Goal: Task Accomplishment & Management: Manage account settings

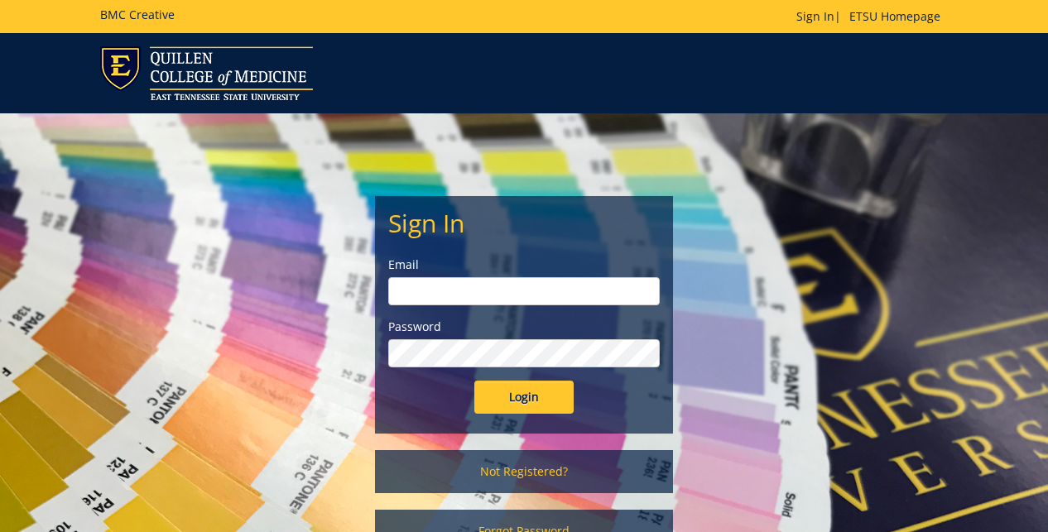
type input "[EMAIL_ADDRESS][DOMAIN_NAME]"
click at [527, 400] on input "Login" at bounding box center [523, 397] width 99 height 33
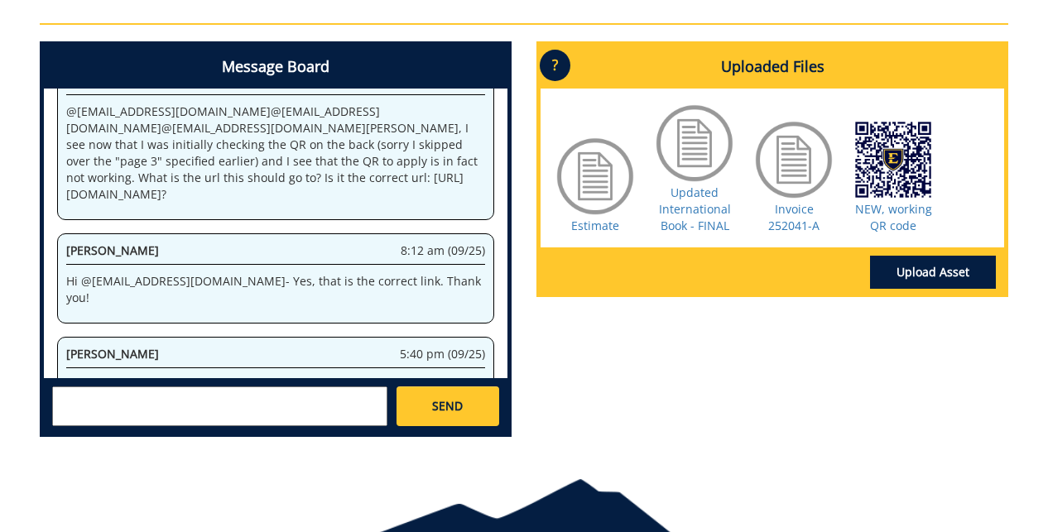
scroll to position [734, 0]
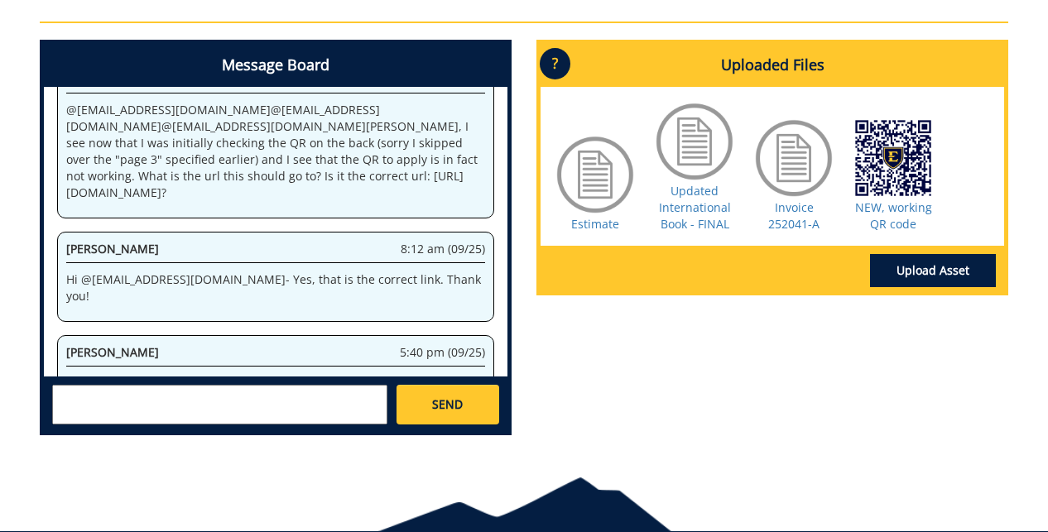
click at [965, 202] on div "Estimate Updated International Book - FINAL Invoice 252041-A NEW, working QR co…" at bounding box center [773, 166] width 464 height 159
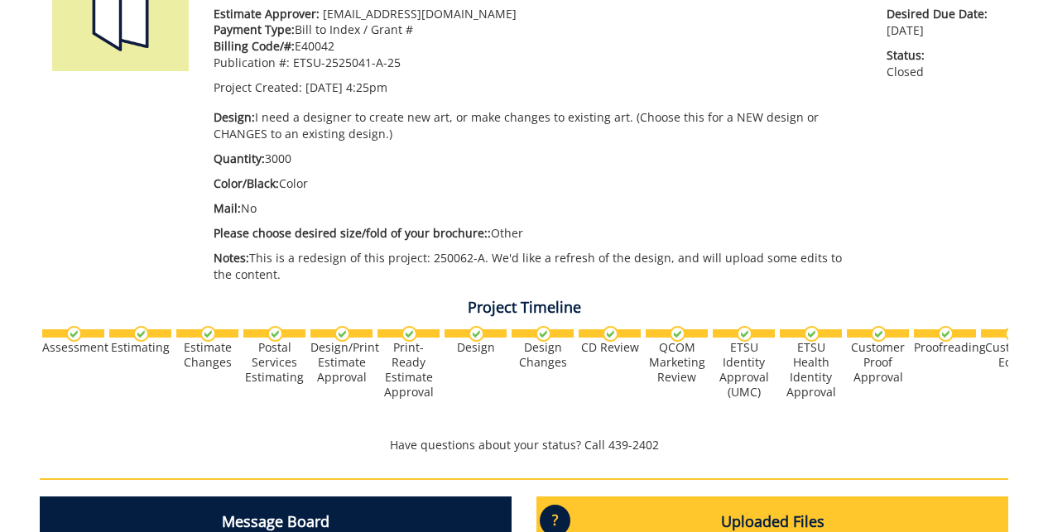
scroll to position [0, 0]
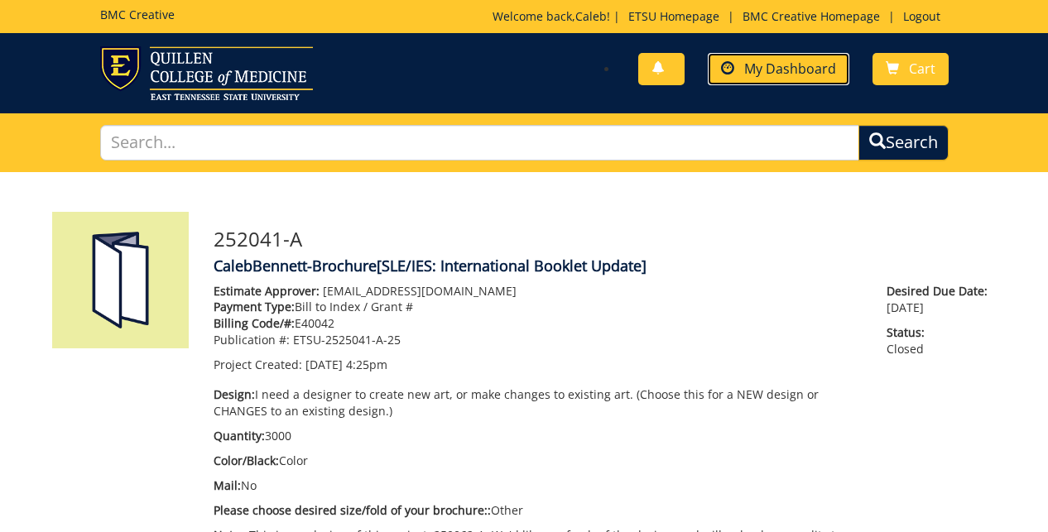
click at [777, 73] on span "My Dashboard" at bounding box center [790, 69] width 92 height 18
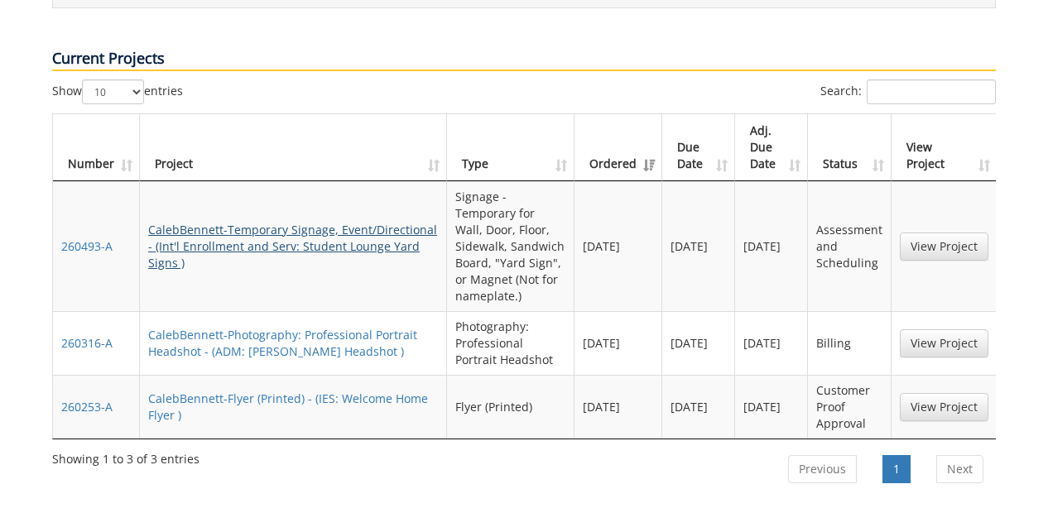
scroll to position [745, 0]
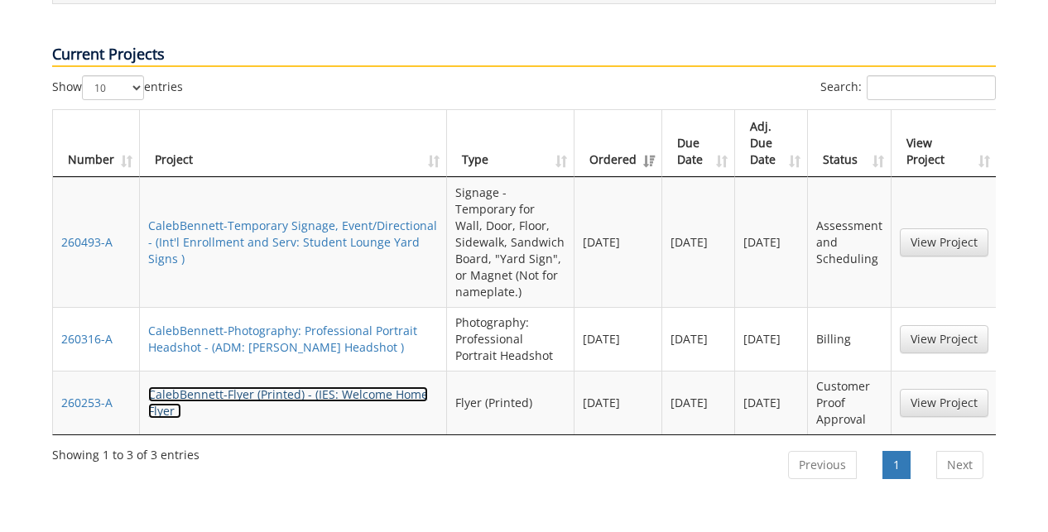
click at [251, 387] on link "CalebBennett-Flyer (Printed) - (IES: Welcome Home Flyer )" at bounding box center [288, 403] width 280 height 32
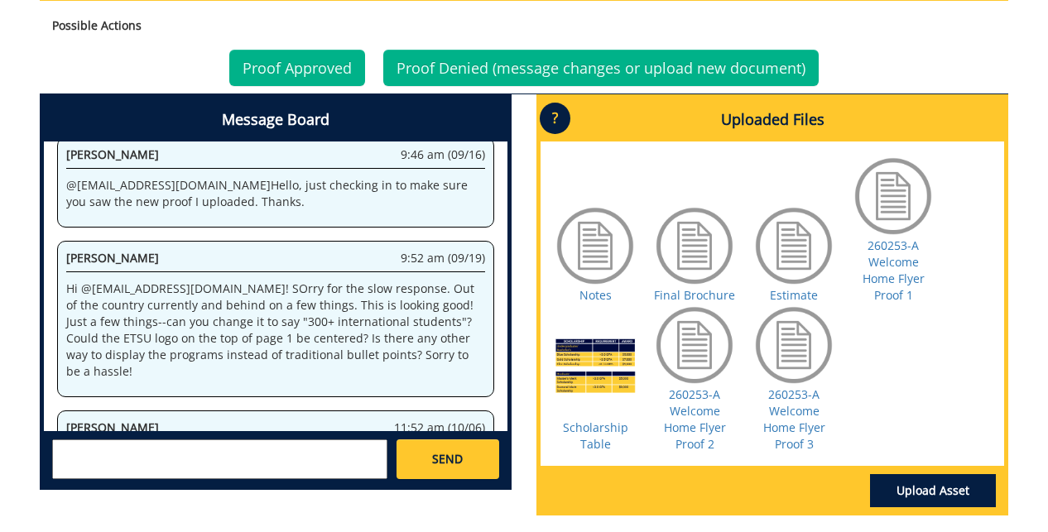
scroll to position [802, 0]
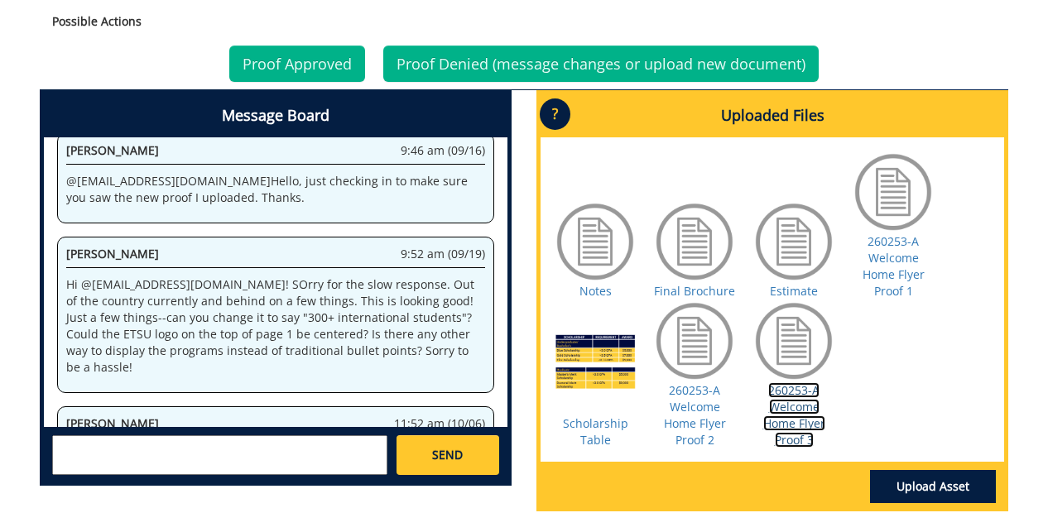
click at [791, 403] on link "260253-A Welcome Home Flyer Proof 3" at bounding box center [794, 415] width 62 height 65
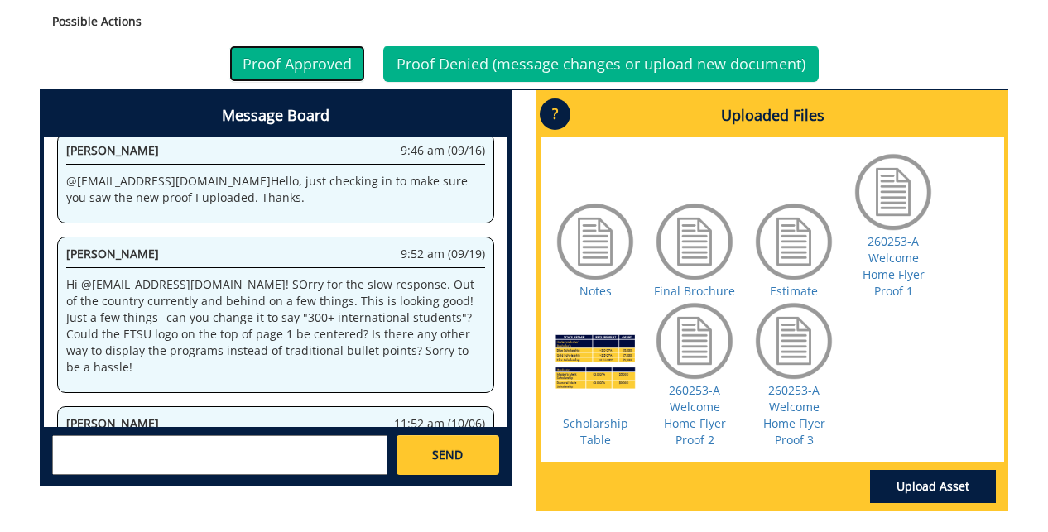
click at [300, 51] on link "Proof Approved" at bounding box center [297, 64] width 136 height 36
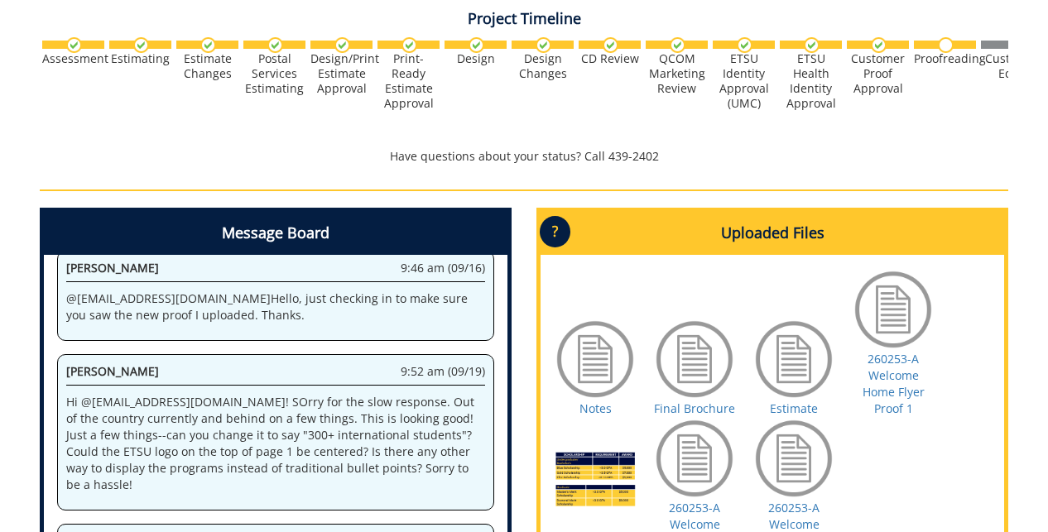
scroll to position [636, 0]
